Goal: Task Accomplishment & Management: Manage account settings

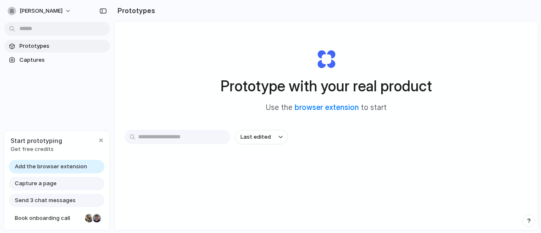
click at [148, 134] on input "text" at bounding box center [178, 137] width 106 height 14
click at [47, 182] on span "Capture a page" at bounding box center [36, 183] width 42 height 8
click at [42, 163] on span "Add the browser extension" at bounding box center [51, 166] width 72 height 8
click at [53, 8] on span "monica-esteban" at bounding box center [40, 11] width 43 height 8
click at [28, 24] on li "Settings" at bounding box center [41, 30] width 70 height 14
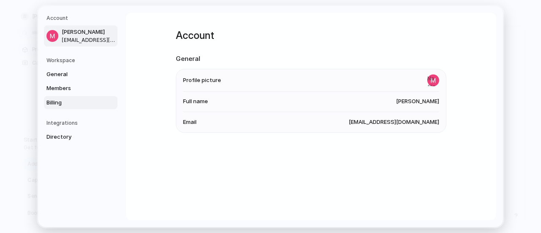
click at [51, 105] on span "Billing" at bounding box center [73, 102] width 54 height 8
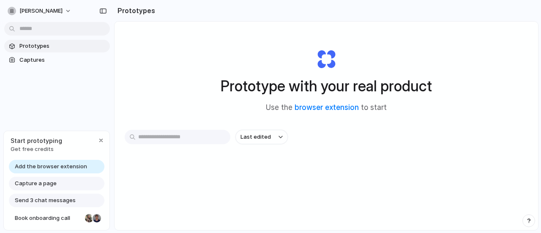
click at [38, 46] on span "Prototypes" at bounding box center [62, 46] width 87 height 8
click at [41, 61] on span "Captures" at bounding box center [62, 60] width 87 height 8
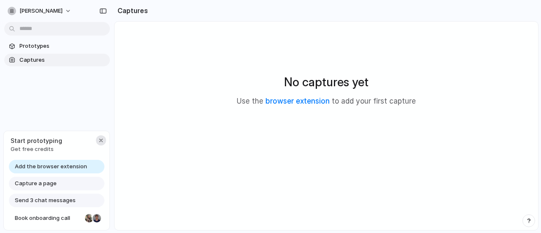
click at [101, 139] on div "button" at bounding box center [101, 140] width 7 height 7
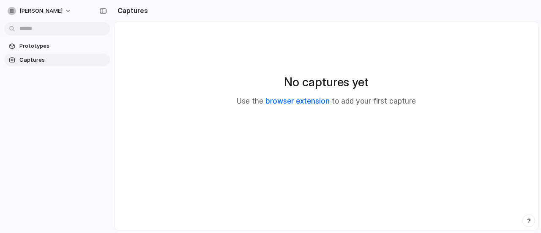
click at [306, 104] on link "browser extension" at bounding box center [297, 101] width 64 height 8
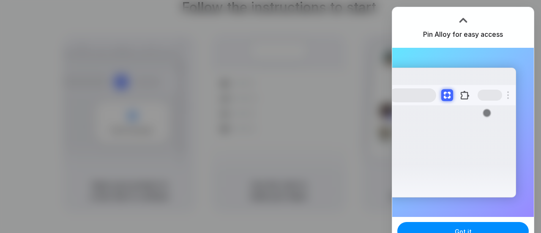
click at [378, 74] on div at bounding box center [270, 116] width 541 height 233
